Goal: Transaction & Acquisition: Book appointment/travel/reservation

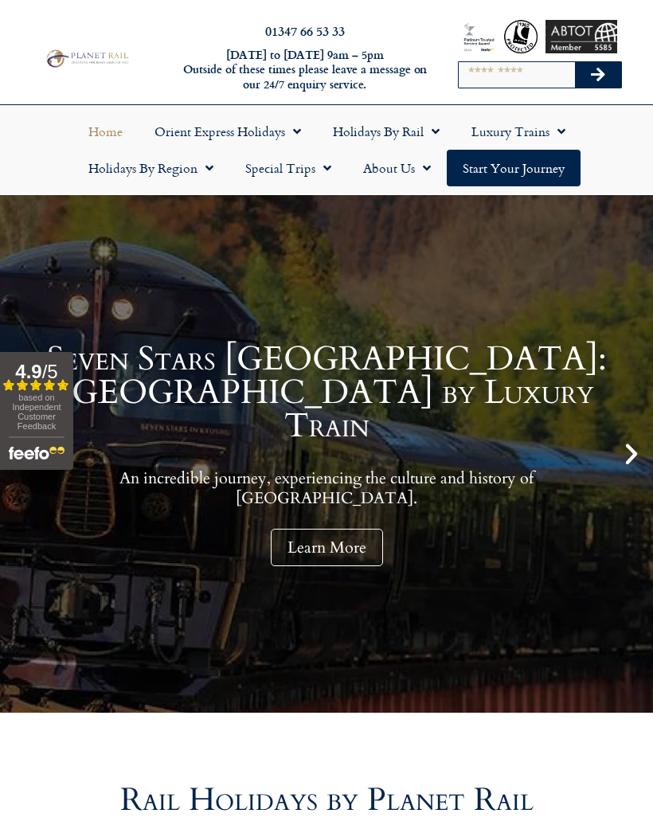
click at [116, 177] on link "Holidays by Region" at bounding box center [150, 168] width 157 height 37
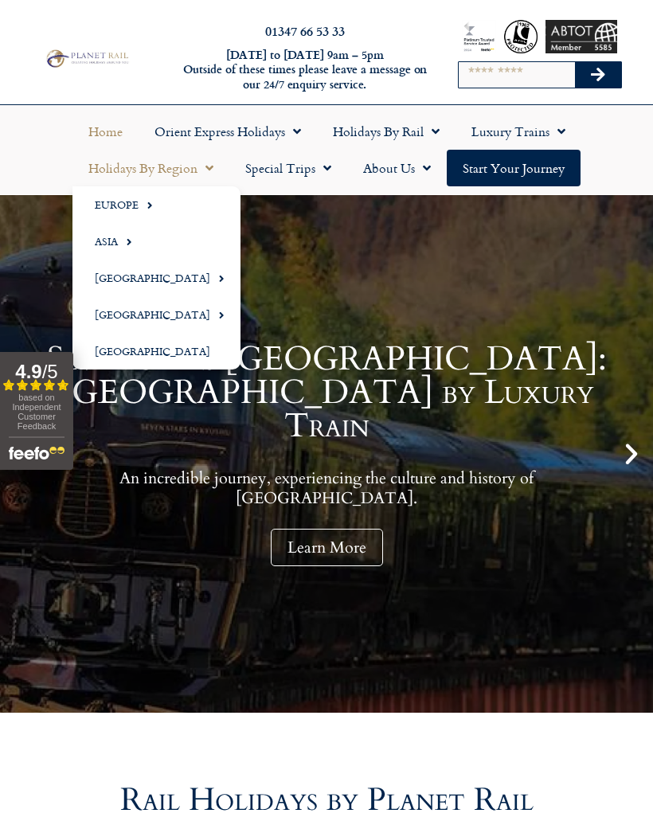
click at [148, 214] on span "Menu" at bounding box center [145, 205] width 14 height 26
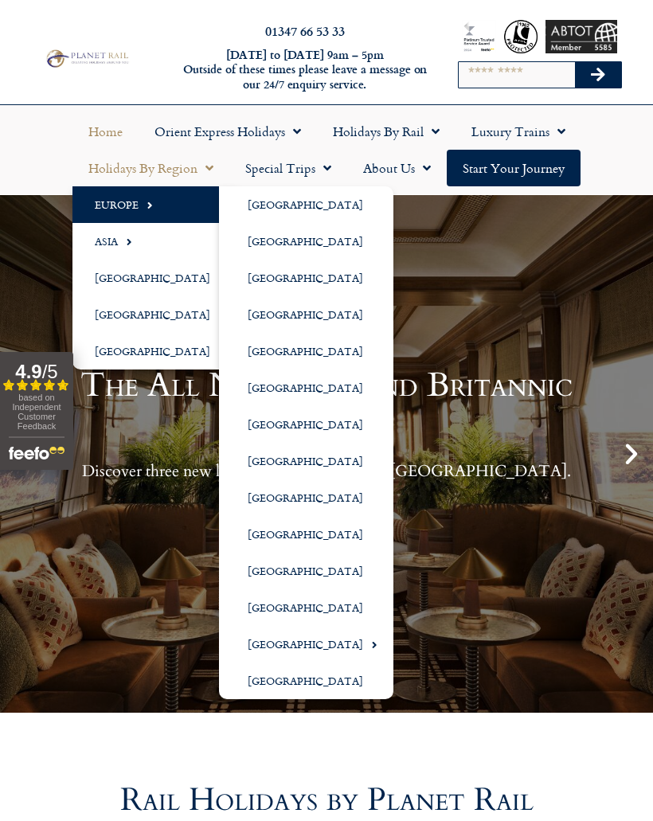
click at [297, 388] on link "[GEOGRAPHIC_DATA]" at bounding box center [306, 387] width 174 height 37
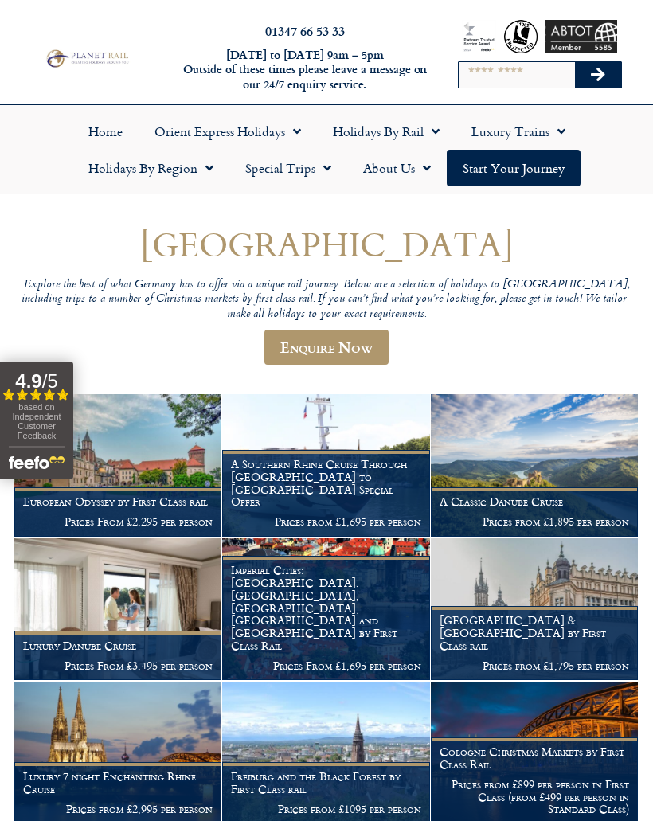
click at [388, 127] on link "Holidays by Rail" at bounding box center [386, 131] width 138 height 37
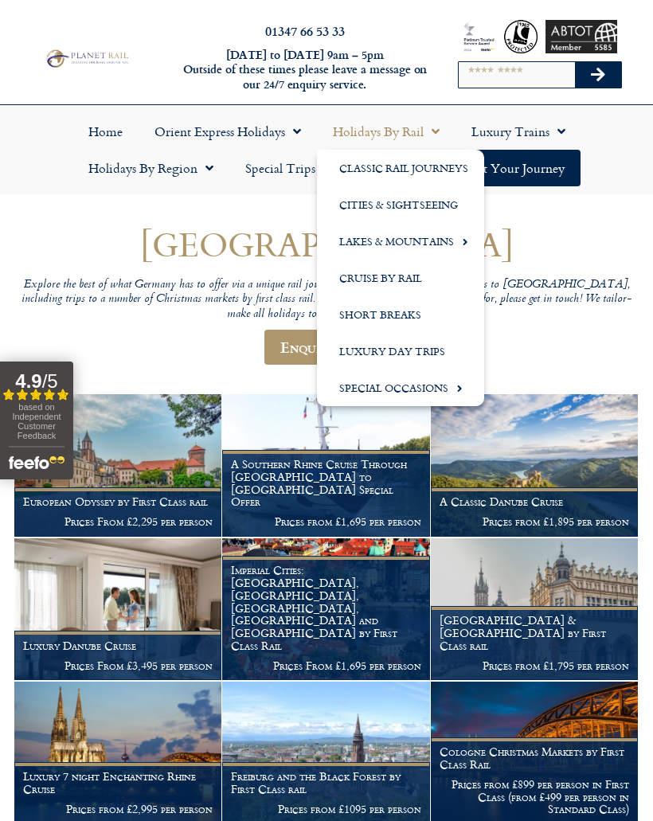
click at [388, 281] on link "Cruise by Rail" at bounding box center [400, 277] width 167 height 37
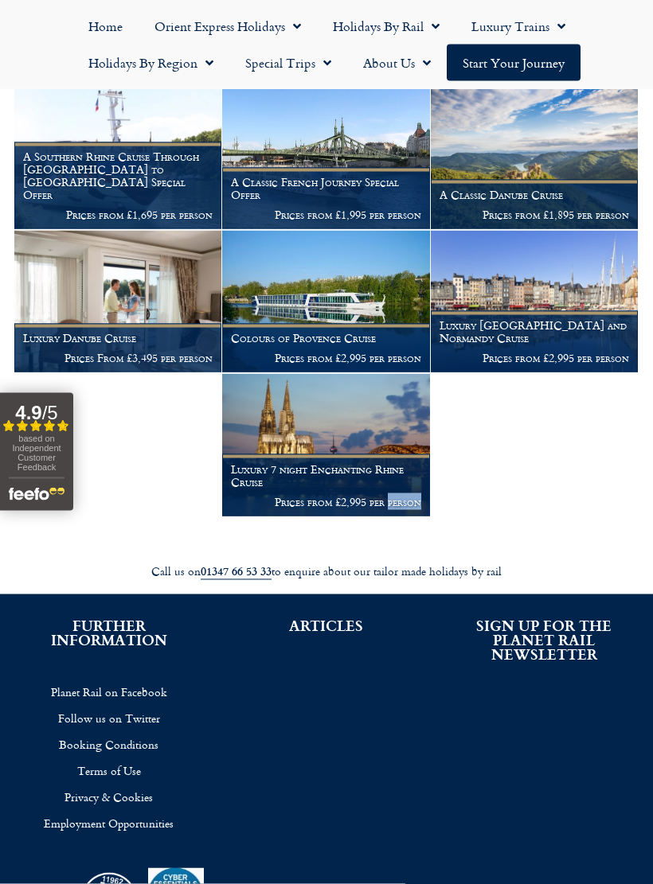
scroll to position [382, 0]
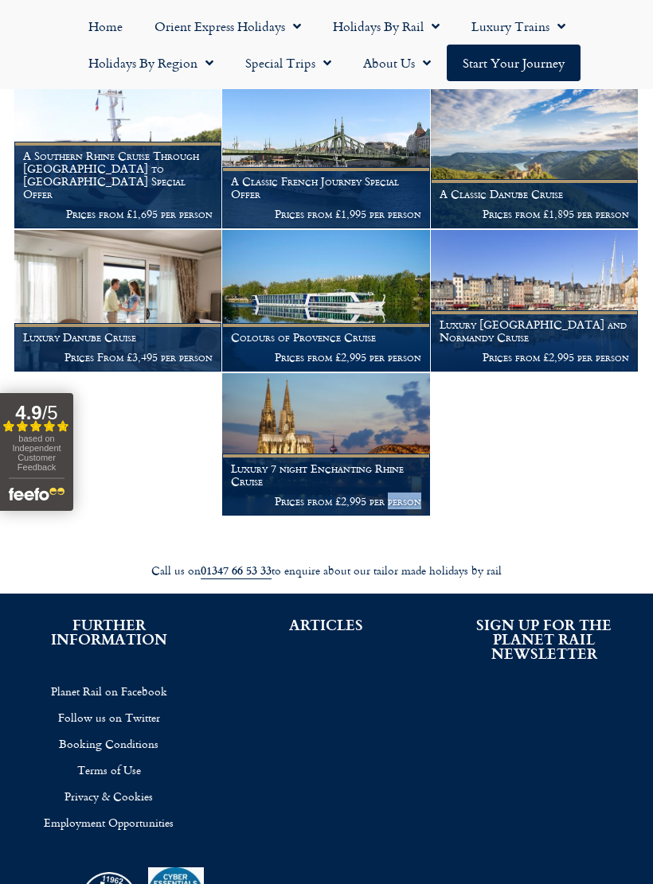
click at [132, 166] on h1 "A Southern Rhine Cruise Through [GEOGRAPHIC_DATA] to [GEOGRAPHIC_DATA] Special …" at bounding box center [117, 175] width 189 height 50
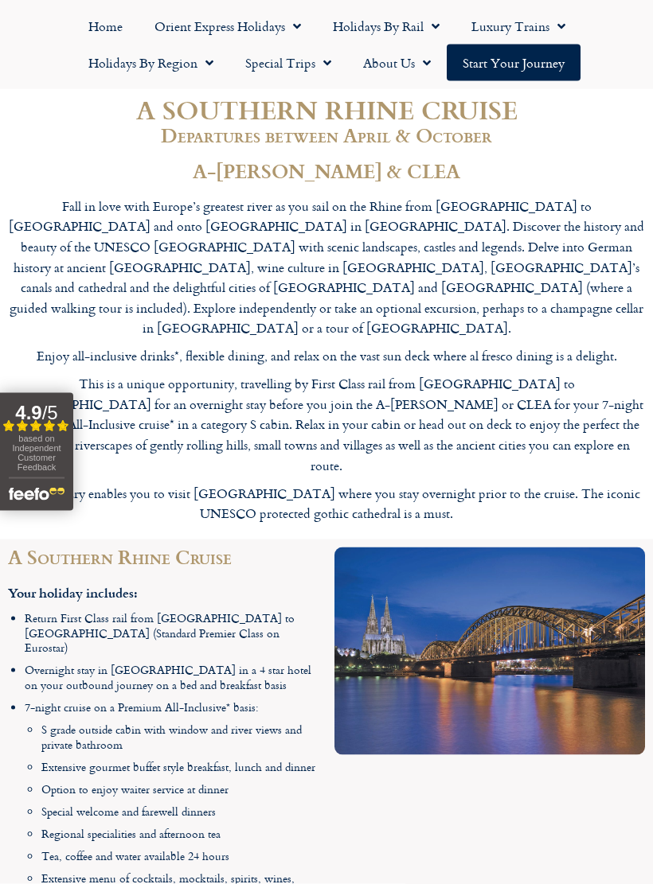
scroll to position [1050, 0]
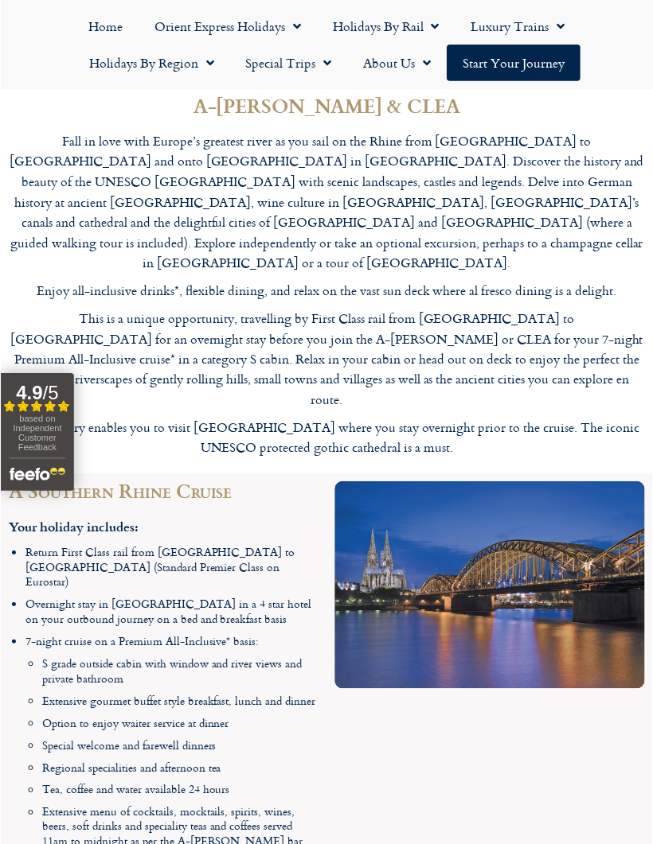
scroll to position [1133, 0]
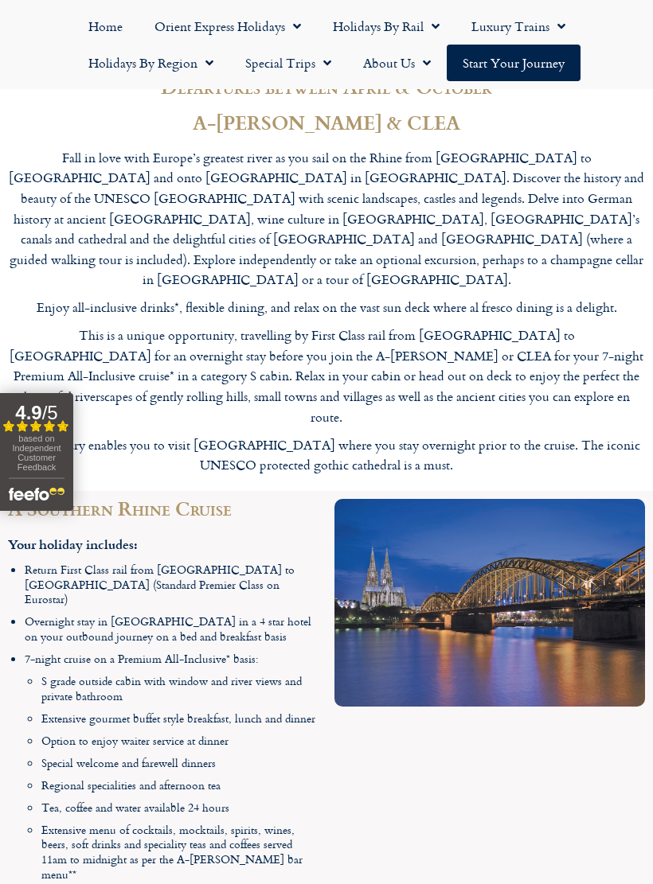
click at [571, 814] on div at bounding box center [489, 868] width 326 height 754
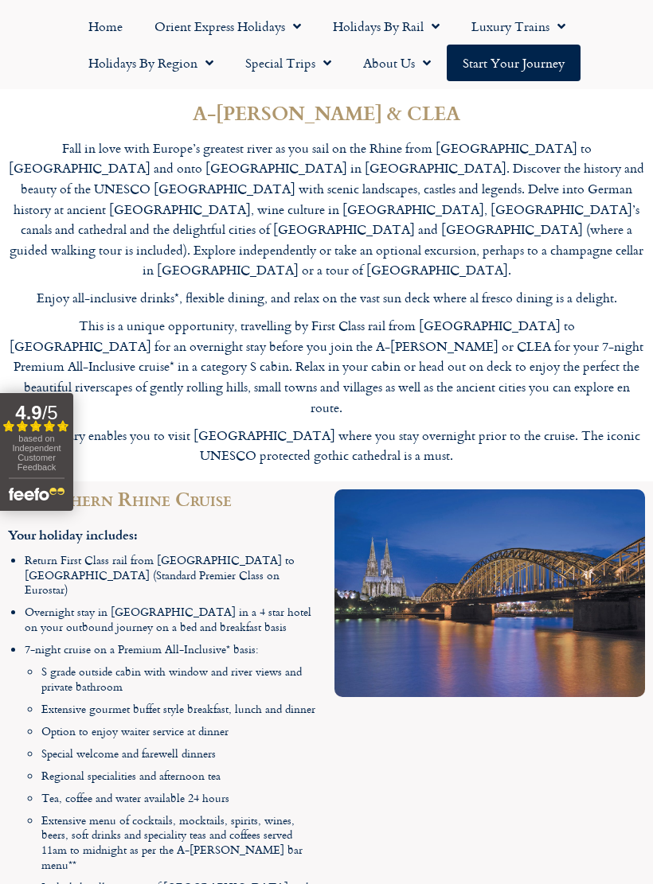
scroll to position [1115, 0]
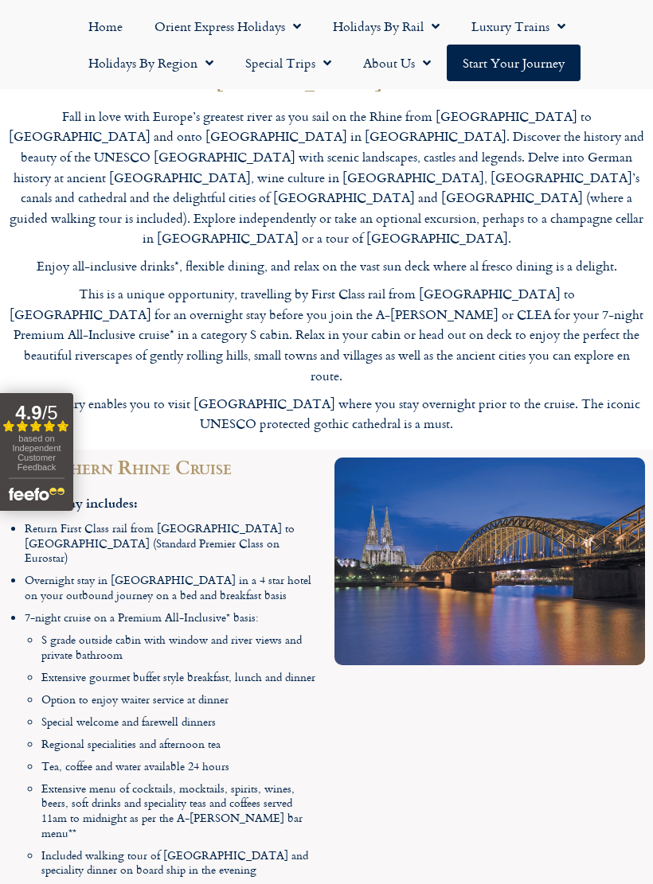
click at [568, 809] on div at bounding box center [489, 827] width 326 height 754
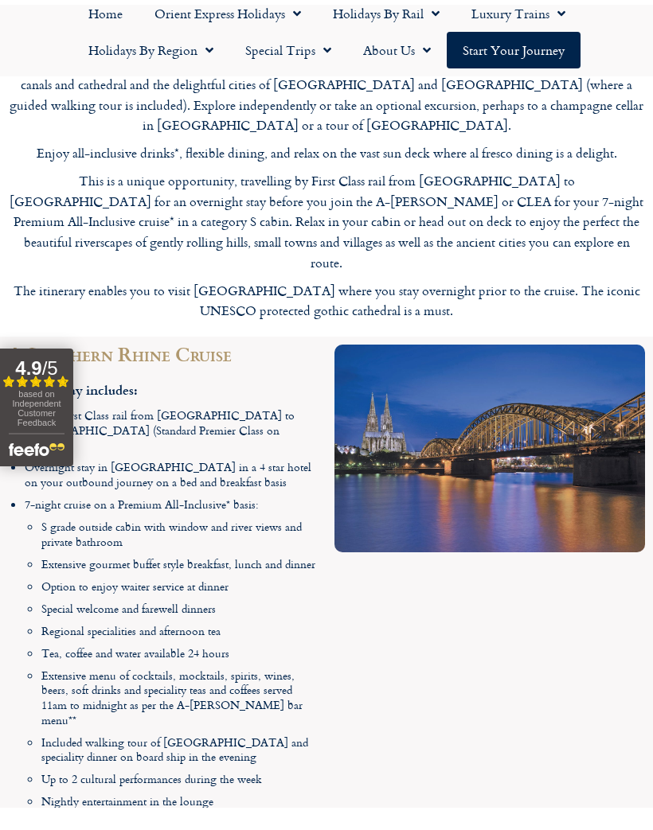
scroll to position [1253, 0]
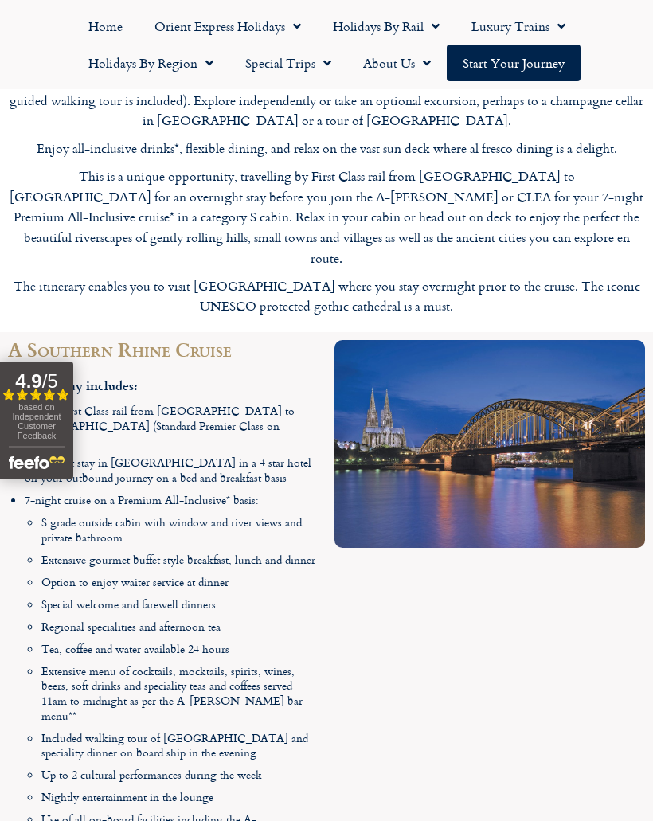
click at [566, 706] on div at bounding box center [489, 709] width 326 height 754
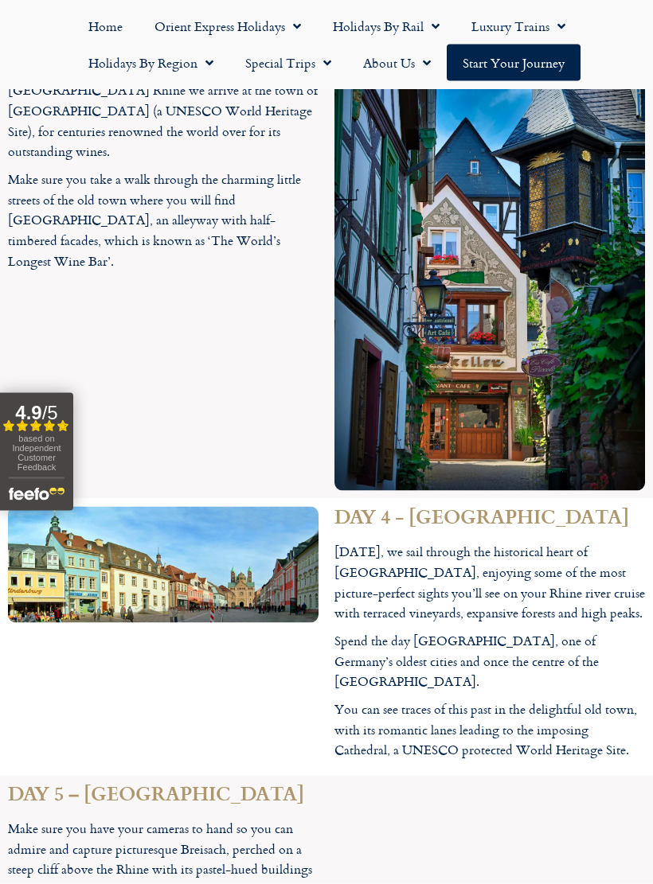
scroll to position [3059, 0]
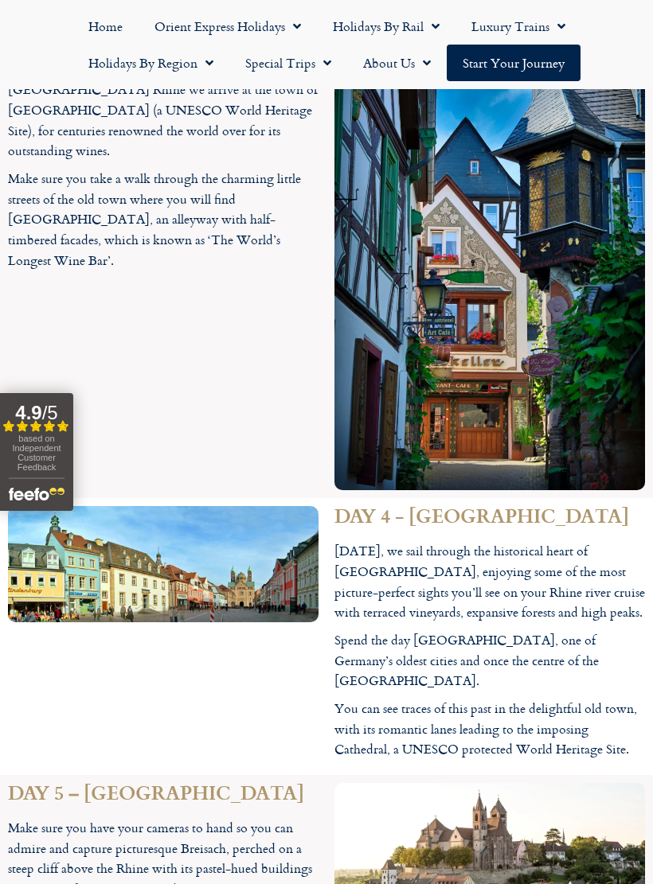
click at [626, 699] on p "You can see traces of this past in the delightful old town, with its romantic l…" at bounding box center [489, 729] width 310 height 61
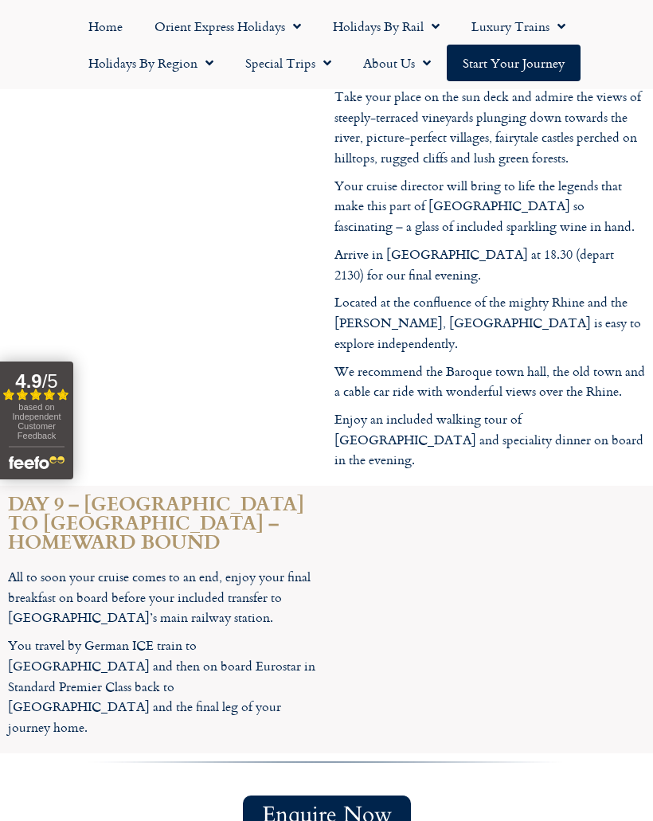
scroll to position [5255, 0]
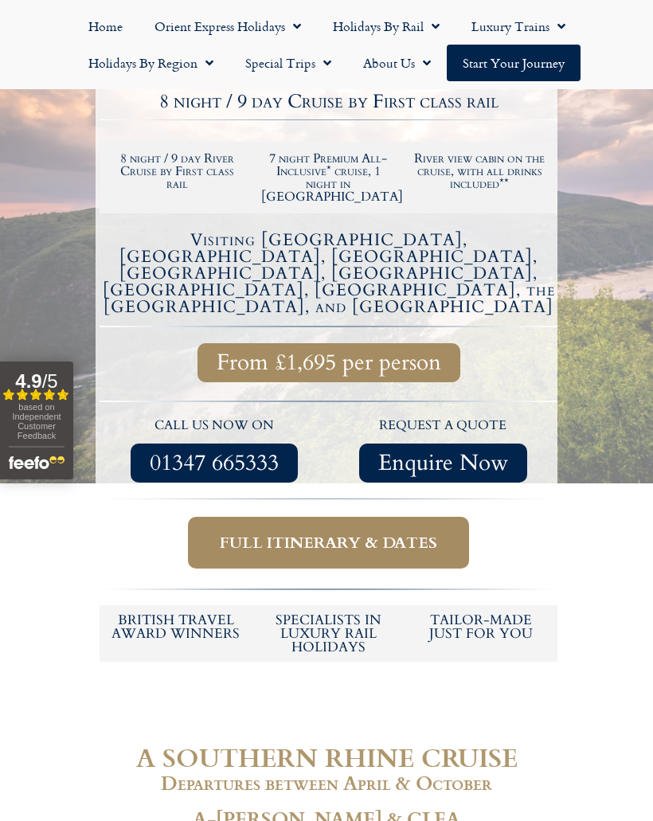
scroll to position [396, 0]
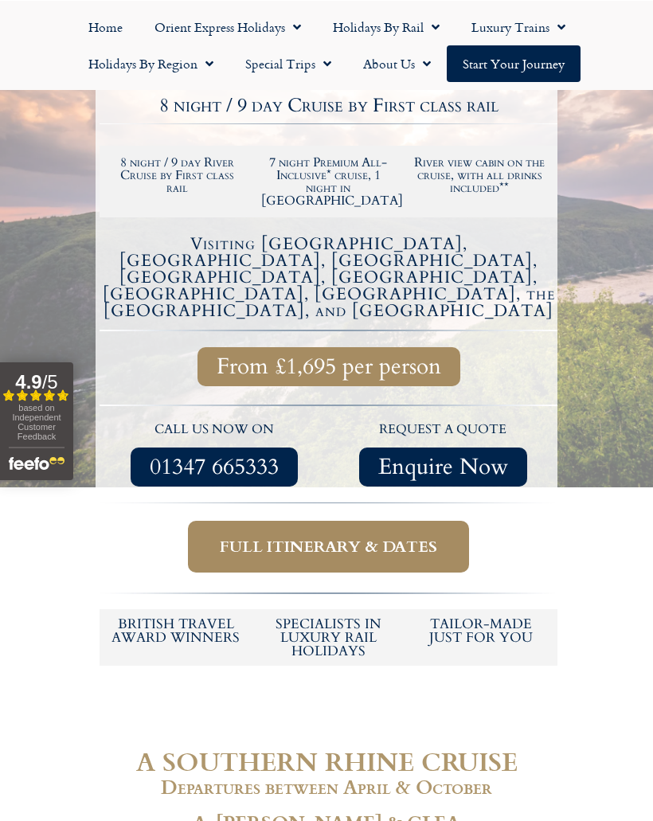
click at [382, 536] on span "Full itinerary & dates" at bounding box center [328, 546] width 217 height 20
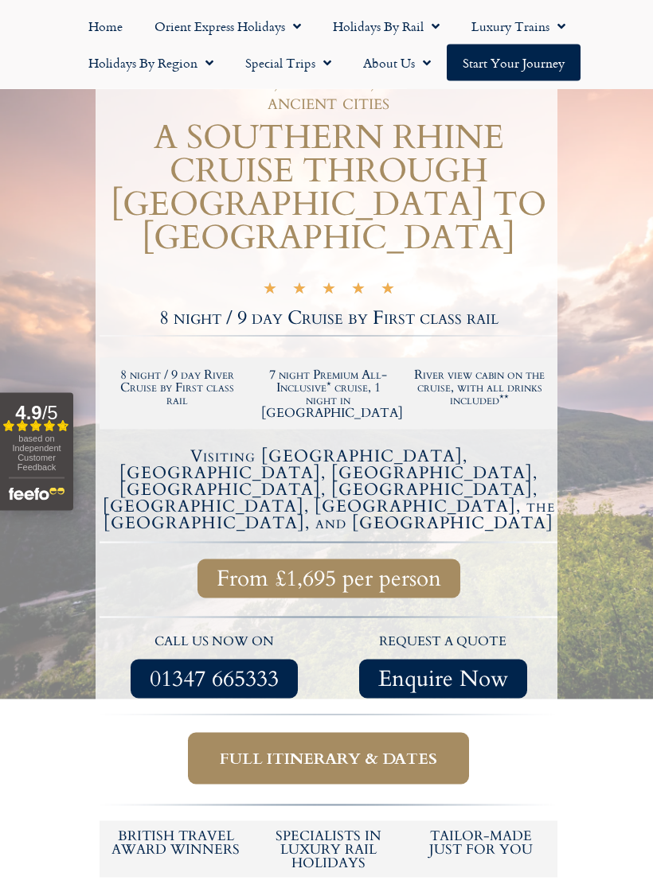
scroll to position [185, 0]
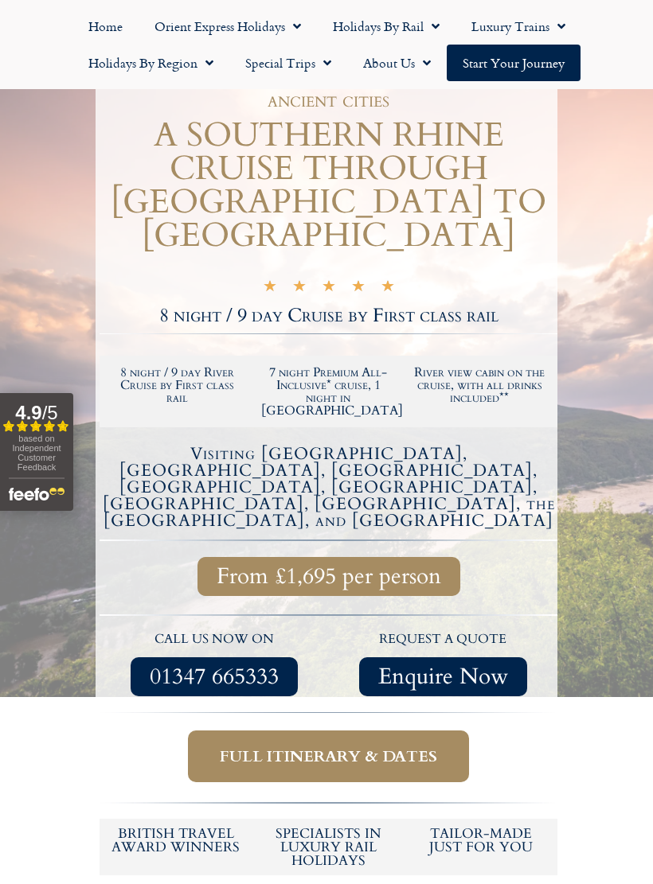
click at [353, 567] on span "From £1,695 per person" at bounding box center [328, 577] width 224 height 20
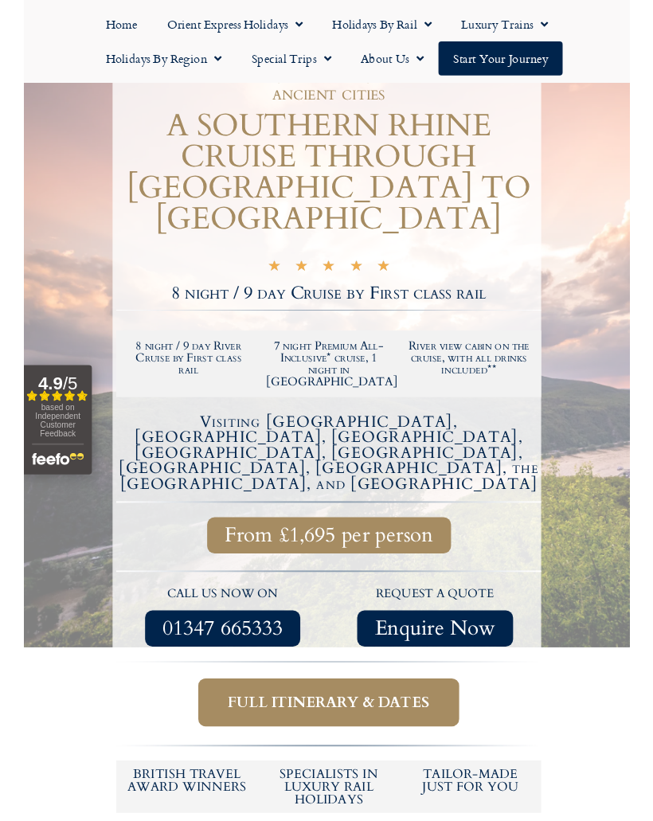
scroll to position [0, 0]
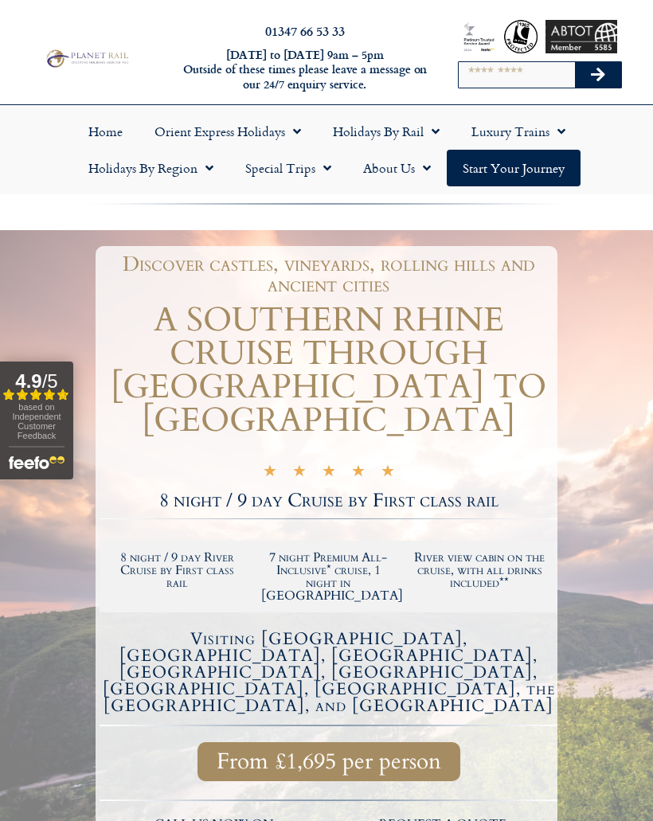
click at [339, 164] on link "Special Trips" at bounding box center [288, 168] width 118 height 37
click at [343, 212] on link "Latest Experiences" at bounding box center [306, 204] width 154 height 37
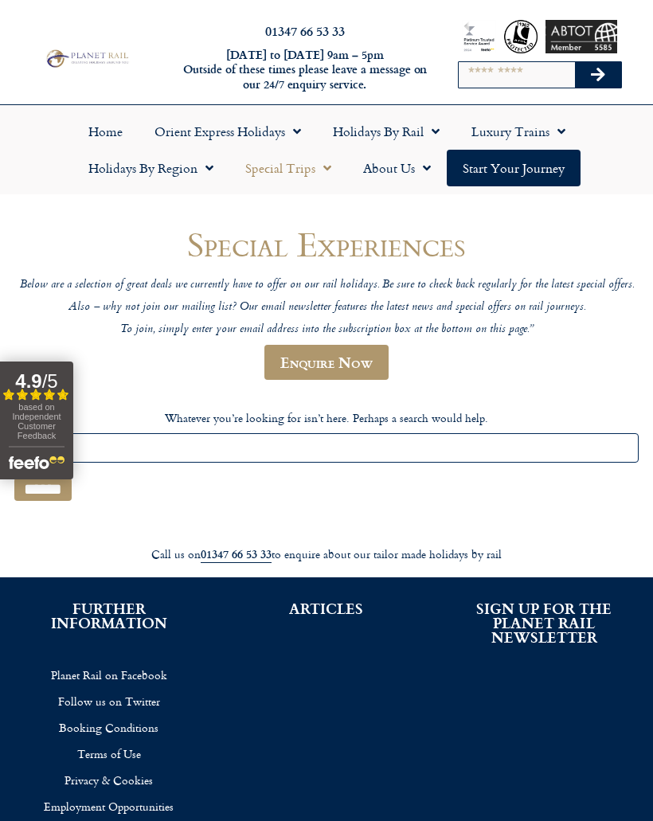
click at [565, 131] on link "Luxury Trains" at bounding box center [518, 131] width 126 height 37
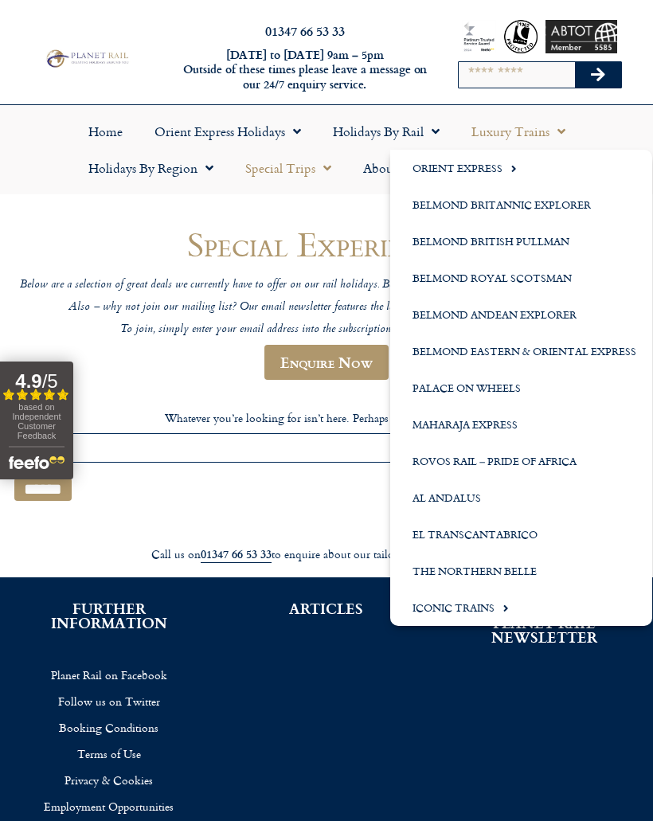
click at [349, 205] on div "Special Experiences Below are a selection of great deals we currently have to o…" at bounding box center [326, 363] width 637 height 336
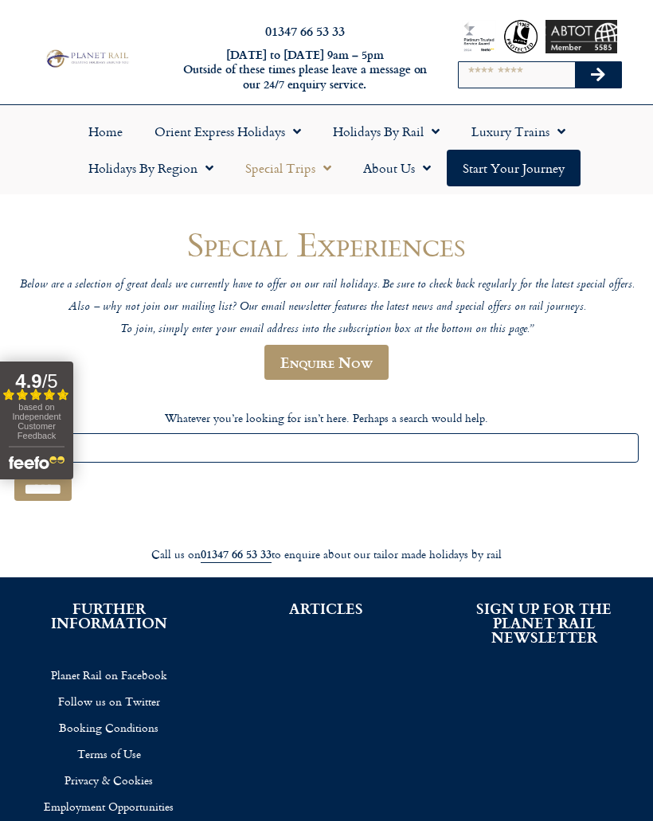
click at [216, 160] on link "Holidays by Region" at bounding box center [150, 168] width 157 height 37
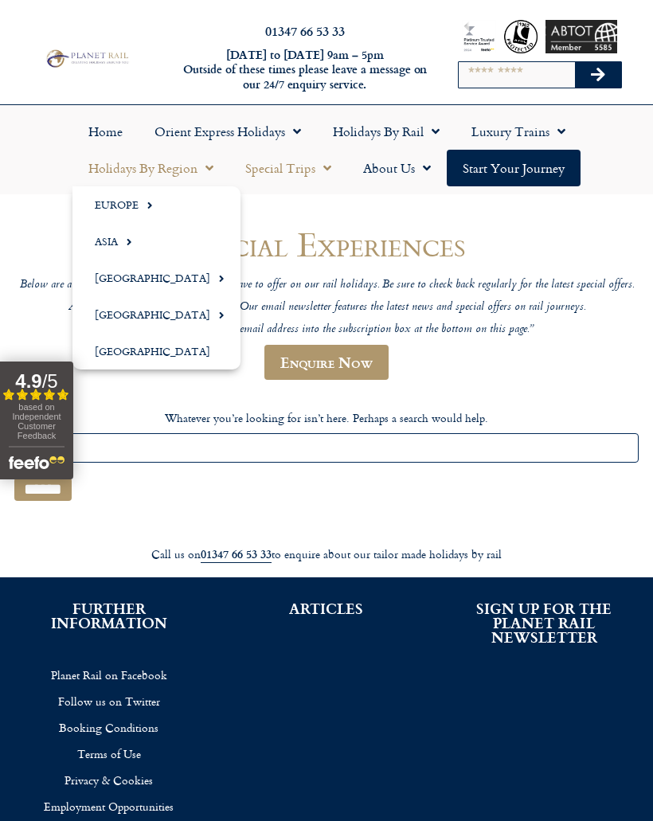
click at [334, 216] on div "Special Experiences Below are a selection of great deals we currently have to o…" at bounding box center [326, 363] width 637 height 336
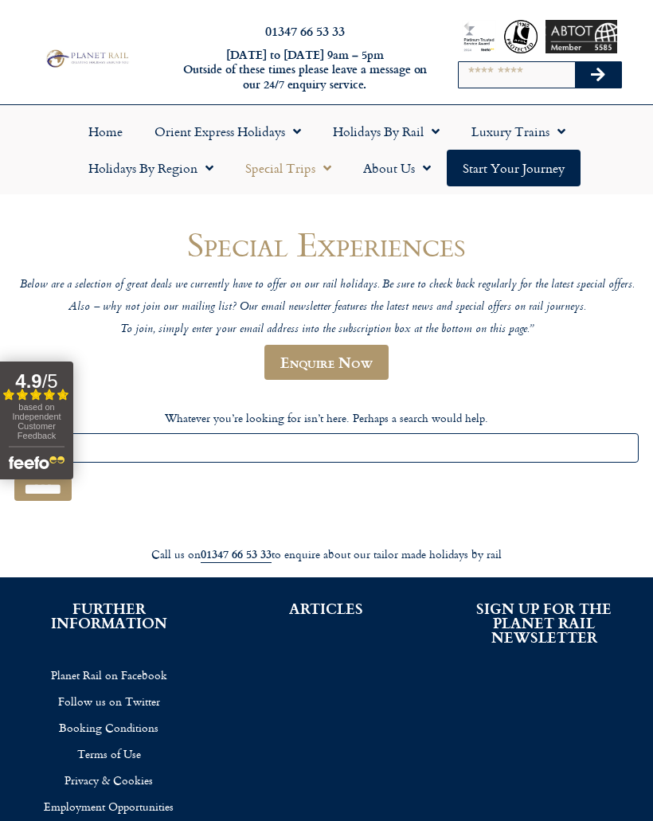
click at [434, 131] on span "Menu" at bounding box center [431, 131] width 16 height 29
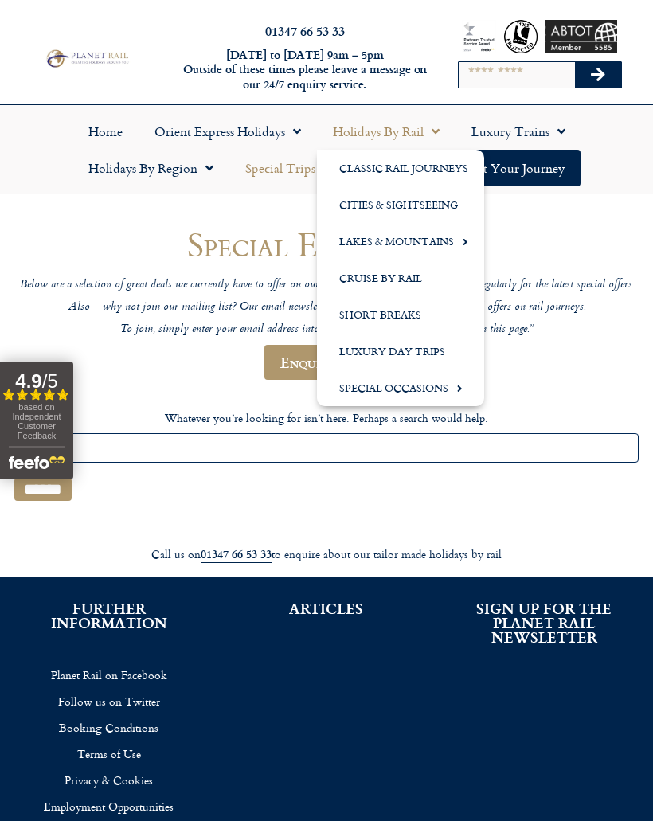
click at [404, 317] on link "Short Breaks" at bounding box center [400, 314] width 167 height 37
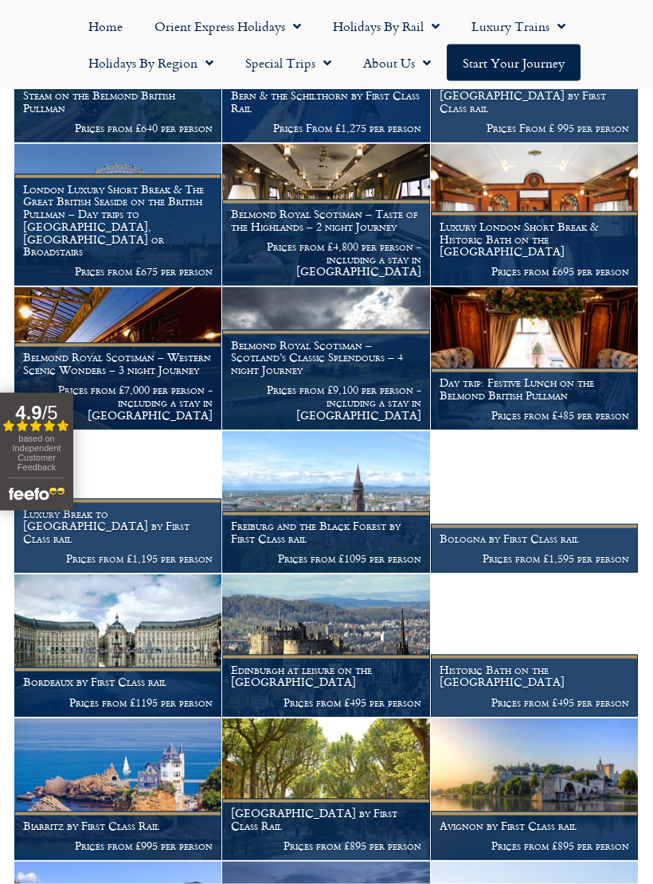
scroll to position [855, 0]
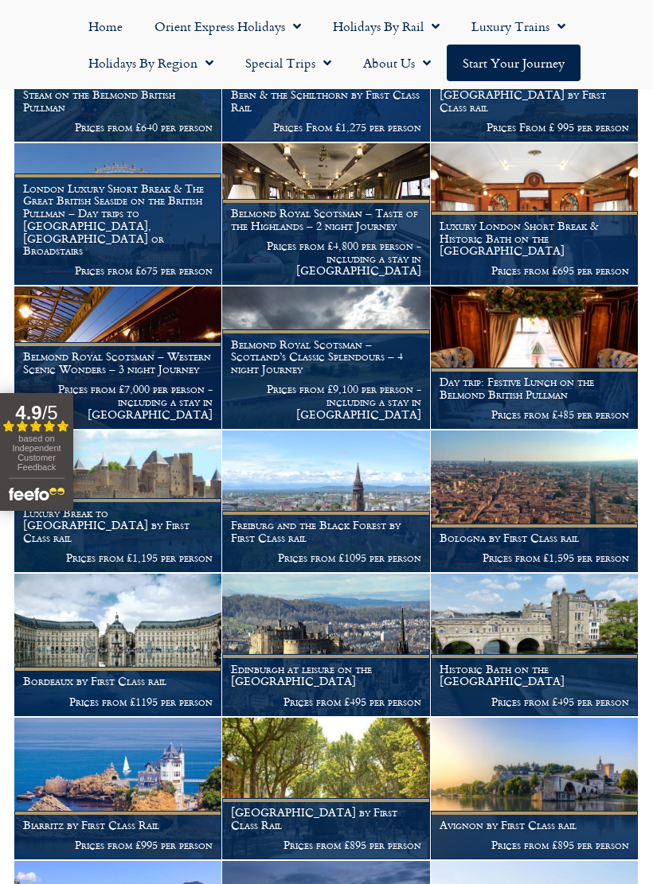
click at [586, 663] on h1 "Historic Bath on the [GEOGRAPHIC_DATA]" at bounding box center [533, 675] width 189 height 25
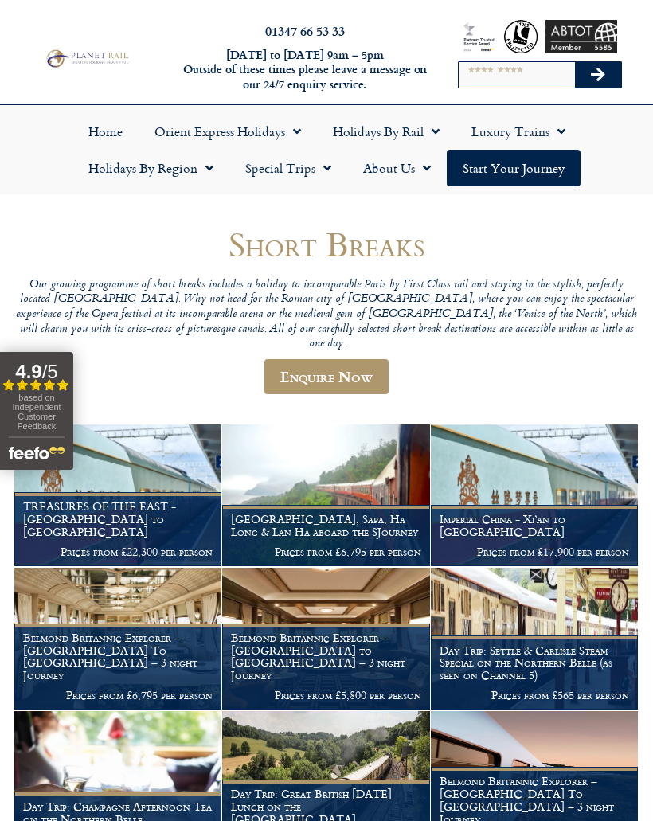
scroll to position [918, 0]
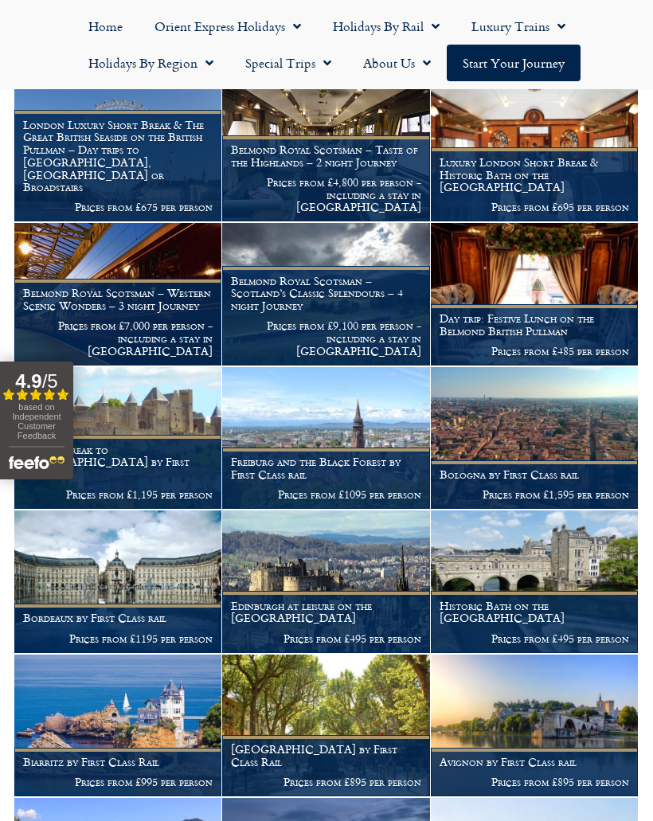
click at [177, 146] on h1 "London Luxury Short Break & The Great British Seaside on the British Pullman – …" at bounding box center [117, 157] width 189 height 76
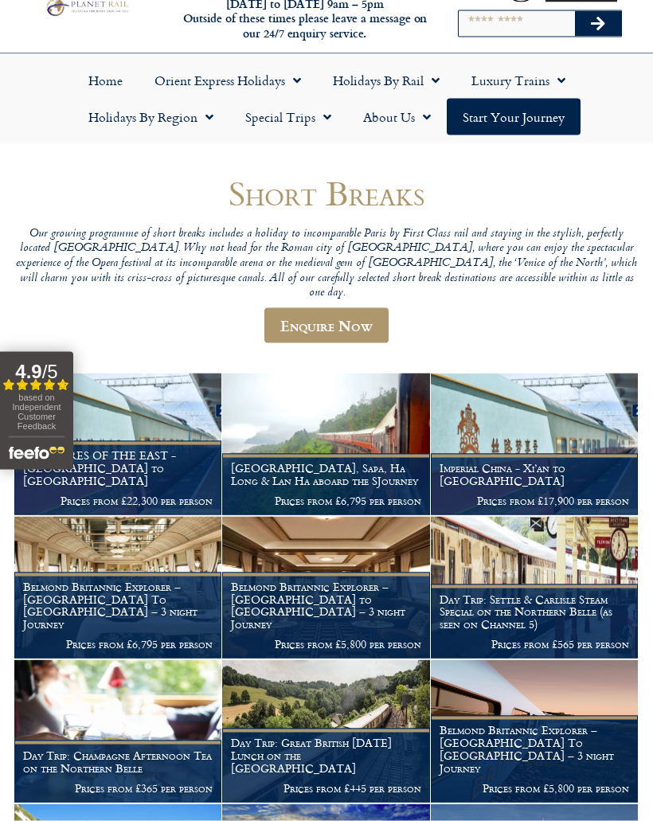
scroll to position [0, 0]
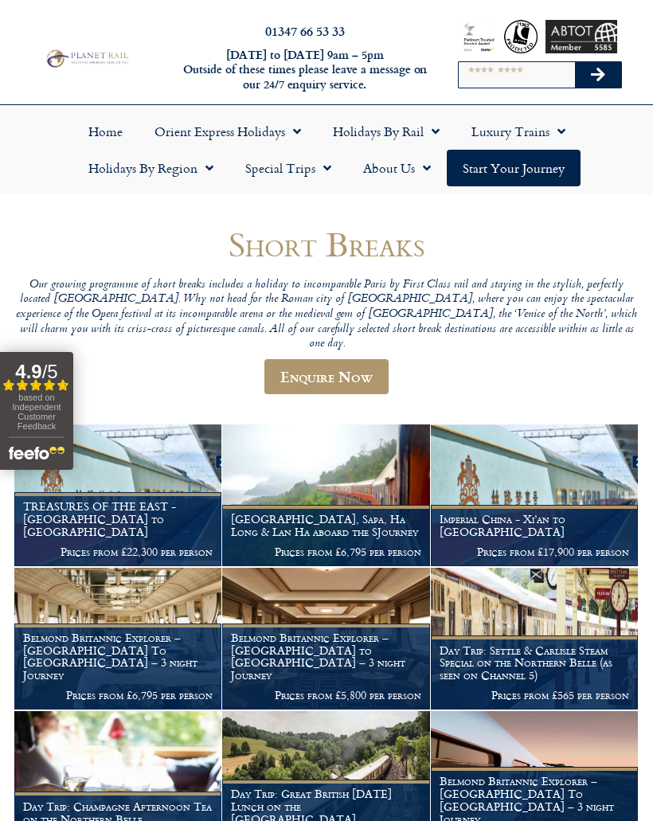
click at [431, 132] on span "Menu" at bounding box center [431, 131] width 16 height 29
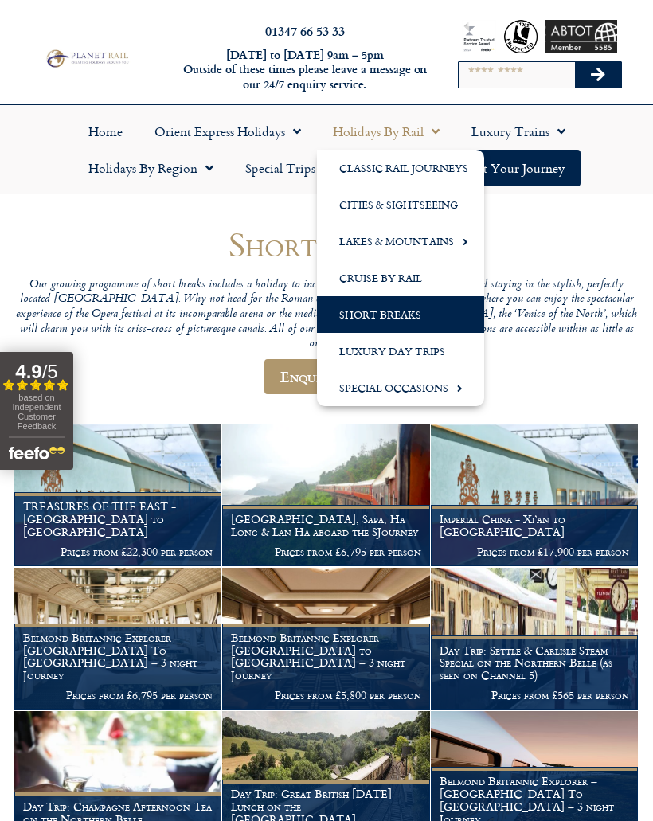
click at [430, 199] on link "Cities & Sightseeing" at bounding box center [400, 204] width 167 height 37
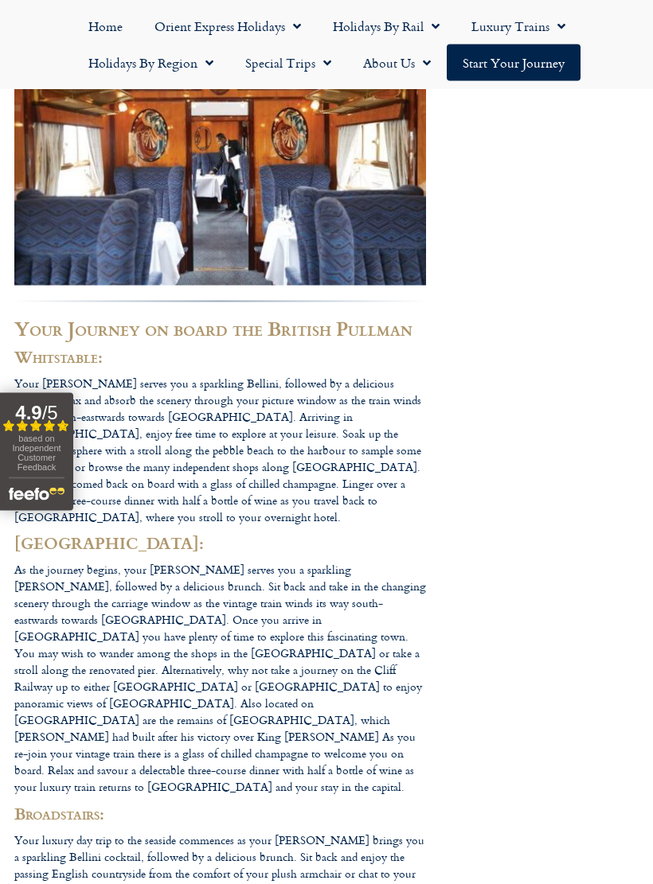
scroll to position [1482, 0]
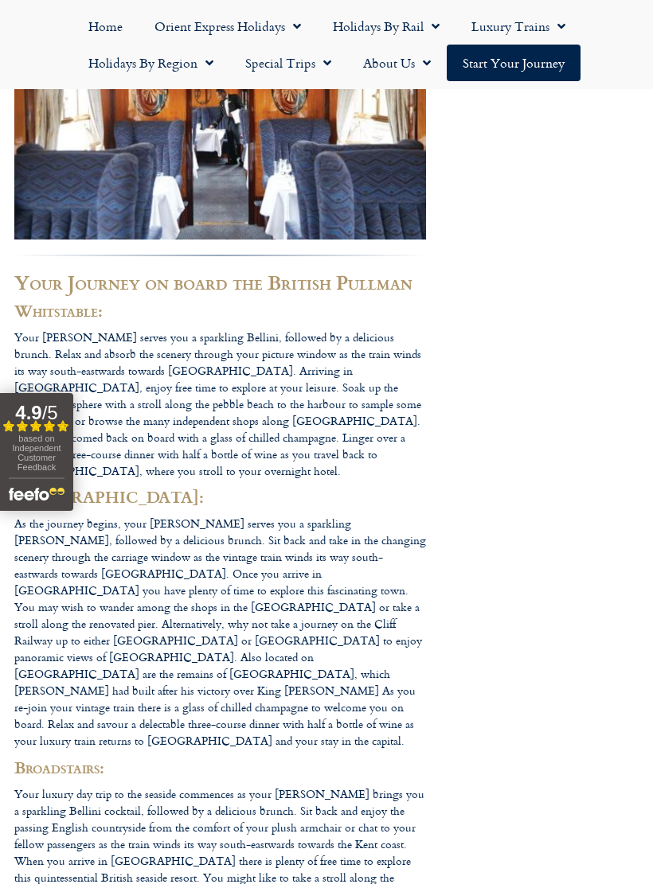
scroll to position [1536, 0]
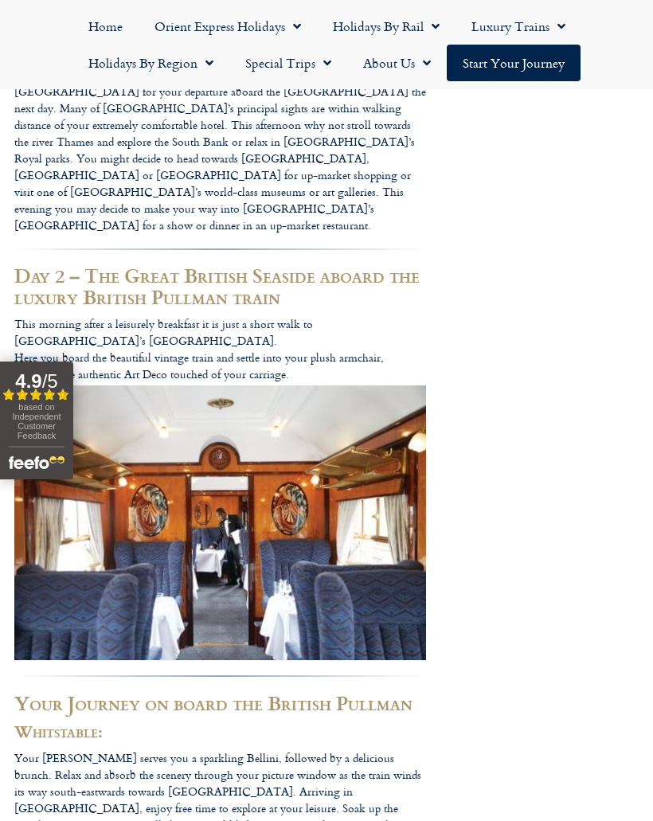
scroll to position [1055, 0]
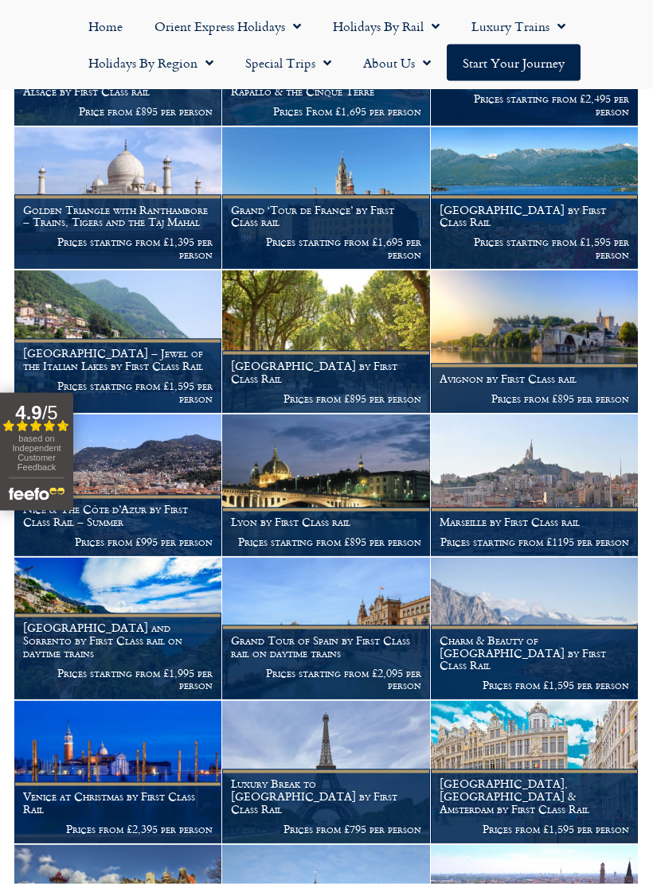
scroll to position [2956, 0]
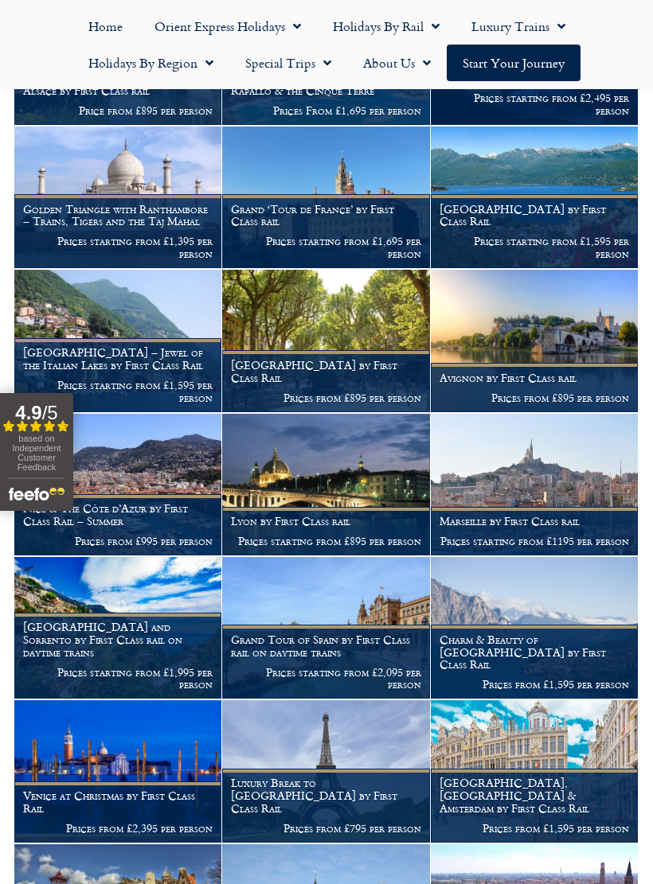
click at [350, 790] on figcaption "Luxury Break to Paris by First Class Rail Prices from £795 per person" at bounding box center [325, 806] width 207 height 74
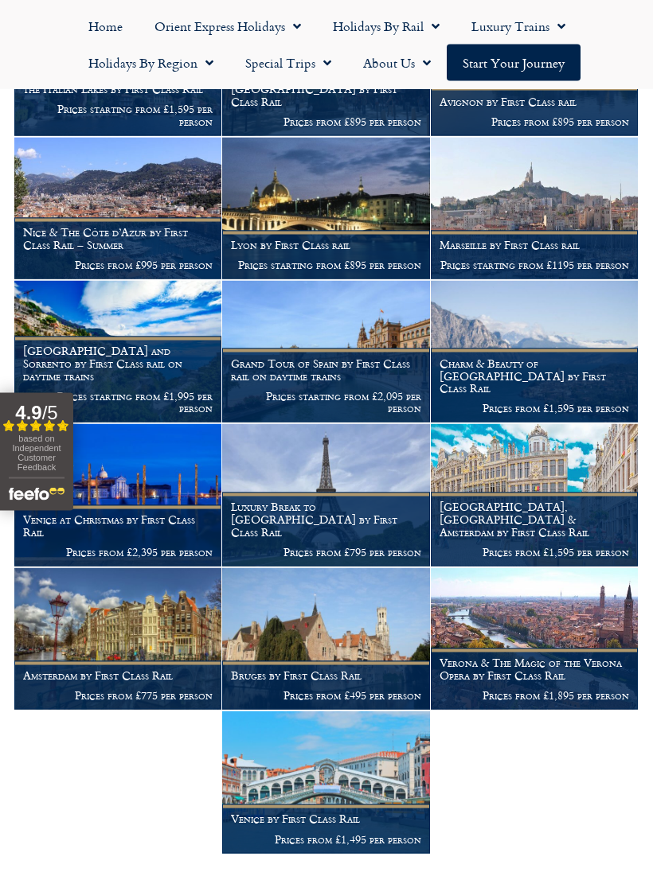
scroll to position [3234, 0]
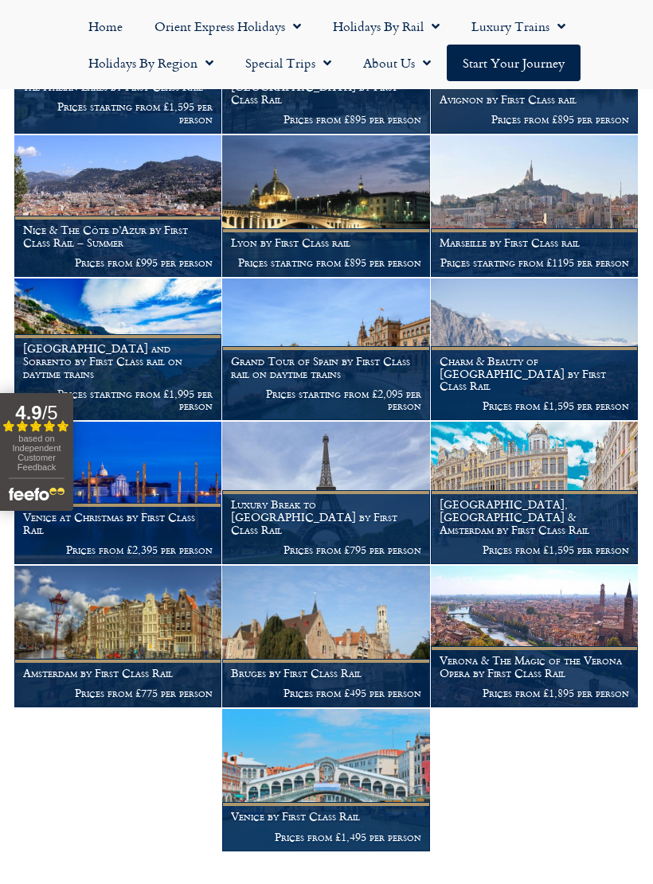
click at [352, 659] on figcaption "Bruges by First Class Rail Prices from £495 per person" at bounding box center [325, 683] width 207 height 49
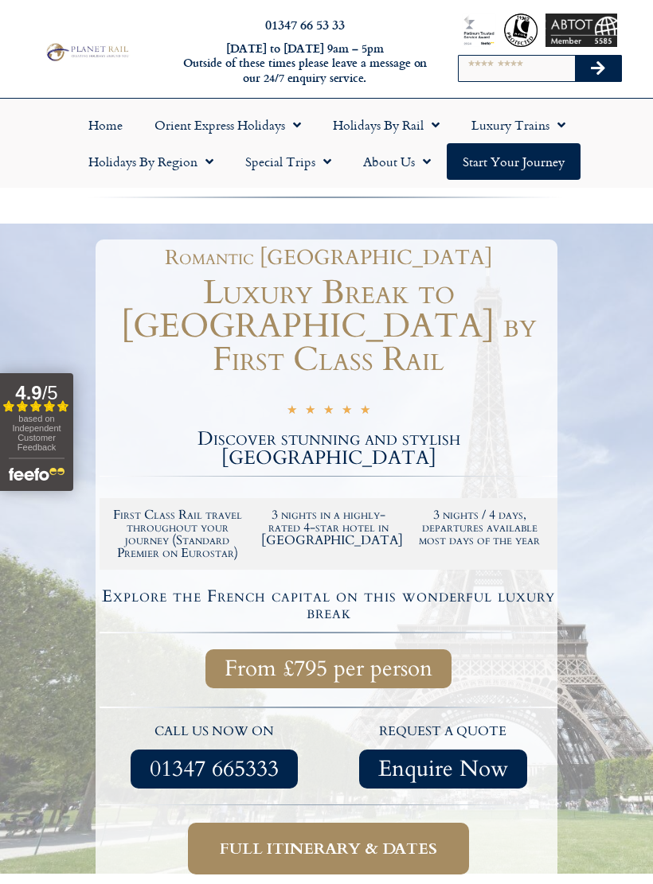
scroll to position [32, 0]
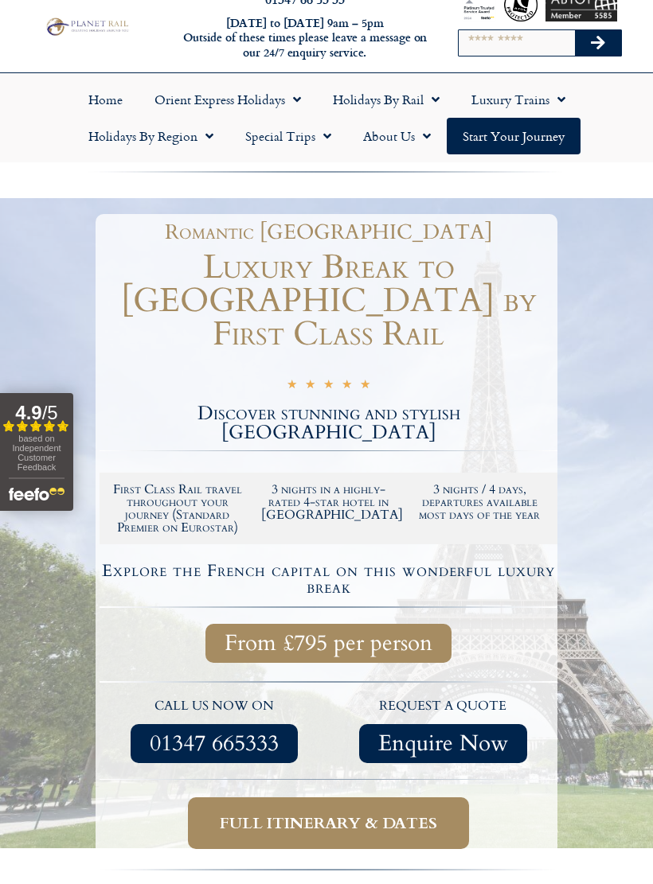
click at [351, 813] on span "Full itinerary & dates" at bounding box center [328, 823] width 217 height 20
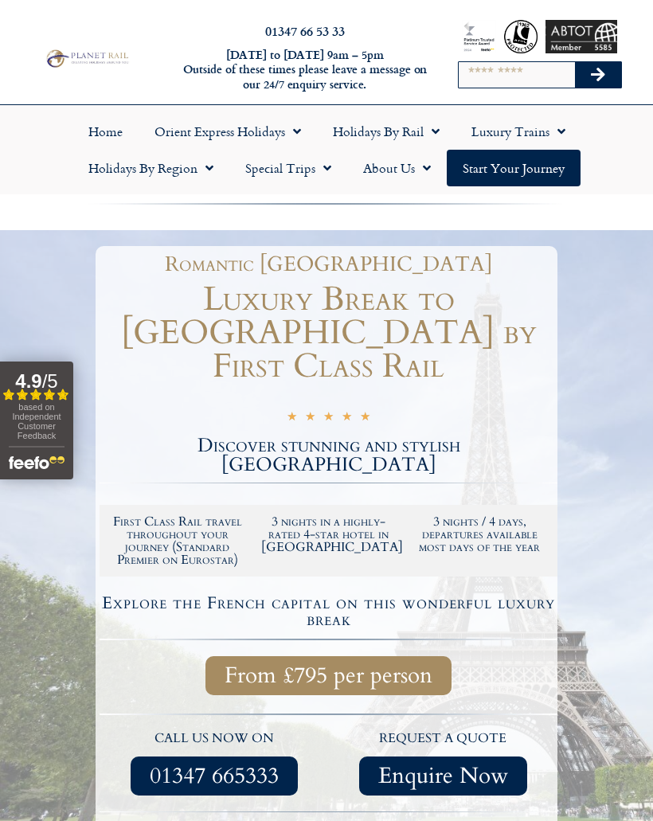
scroll to position [64, 0]
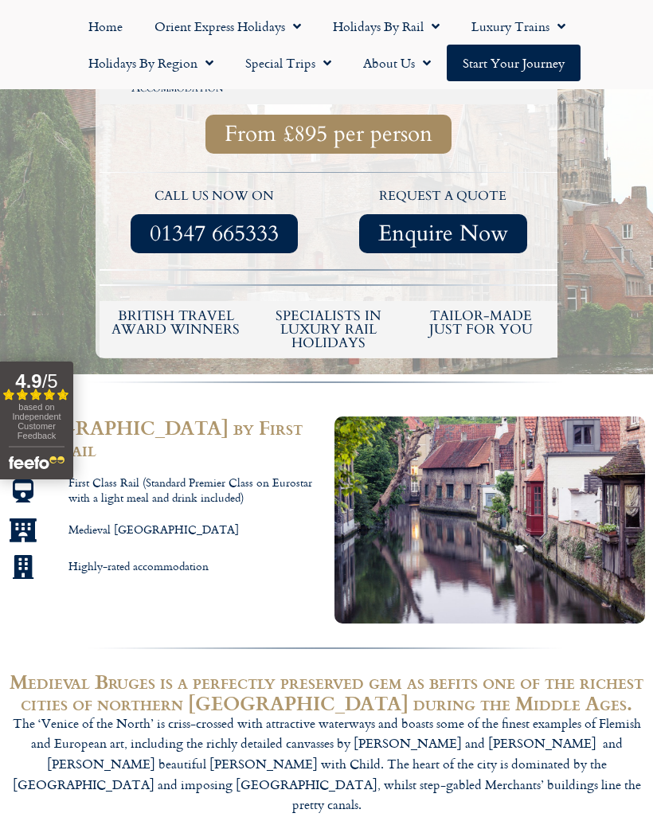
scroll to position [299, 0]
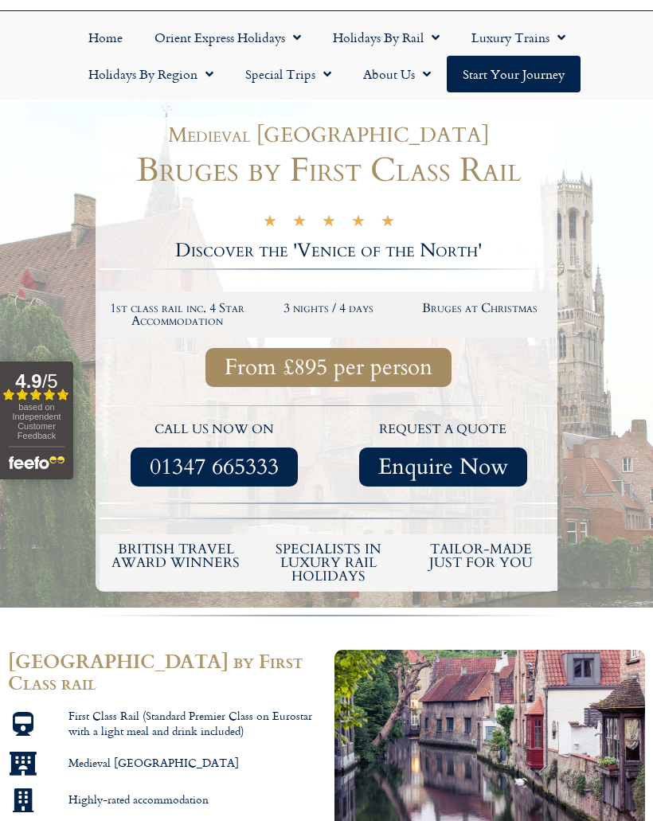
click at [563, 420] on div at bounding box center [326, 353] width 653 height 505
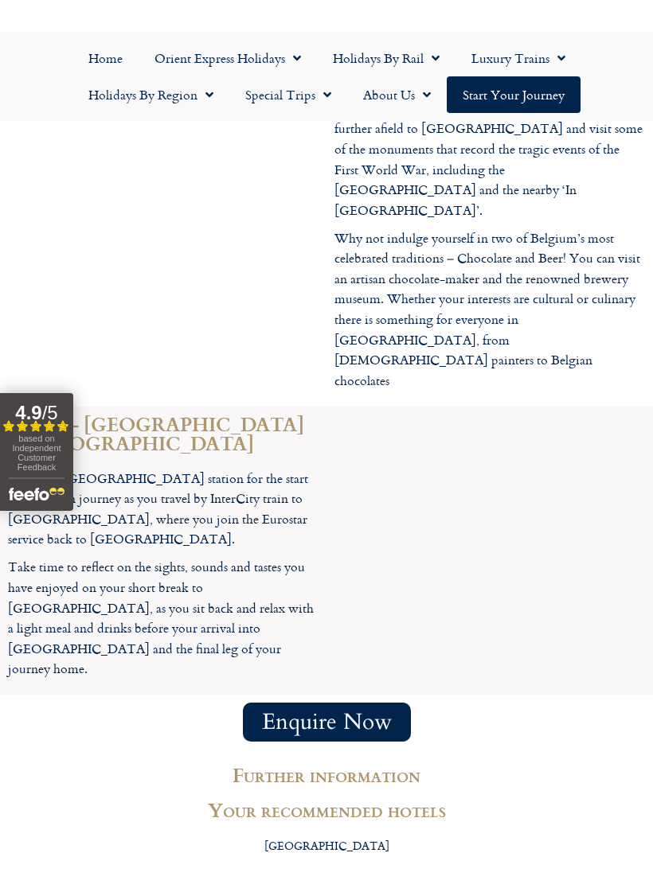
scroll to position [1877, 0]
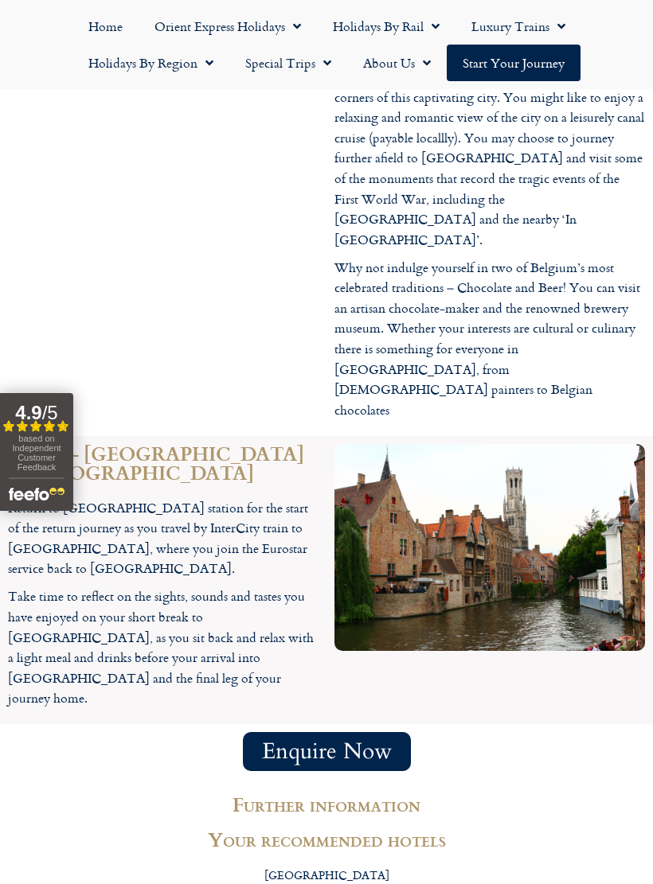
click at [510, 724] on div "Enquire Now" at bounding box center [326, 751] width 653 height 55
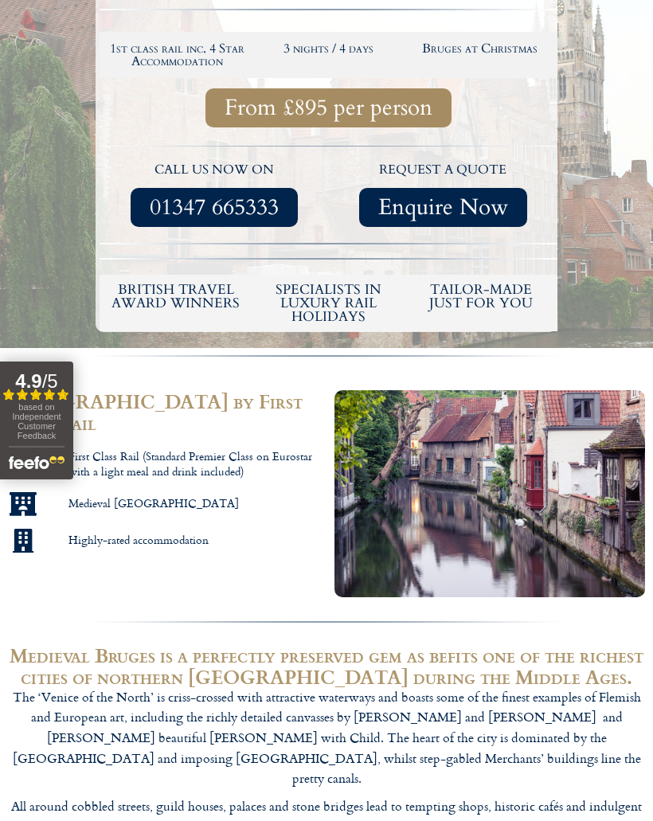
scroll to position [0, 0]
